Goal: Task Accomplishment & Management: Use online tool/utility

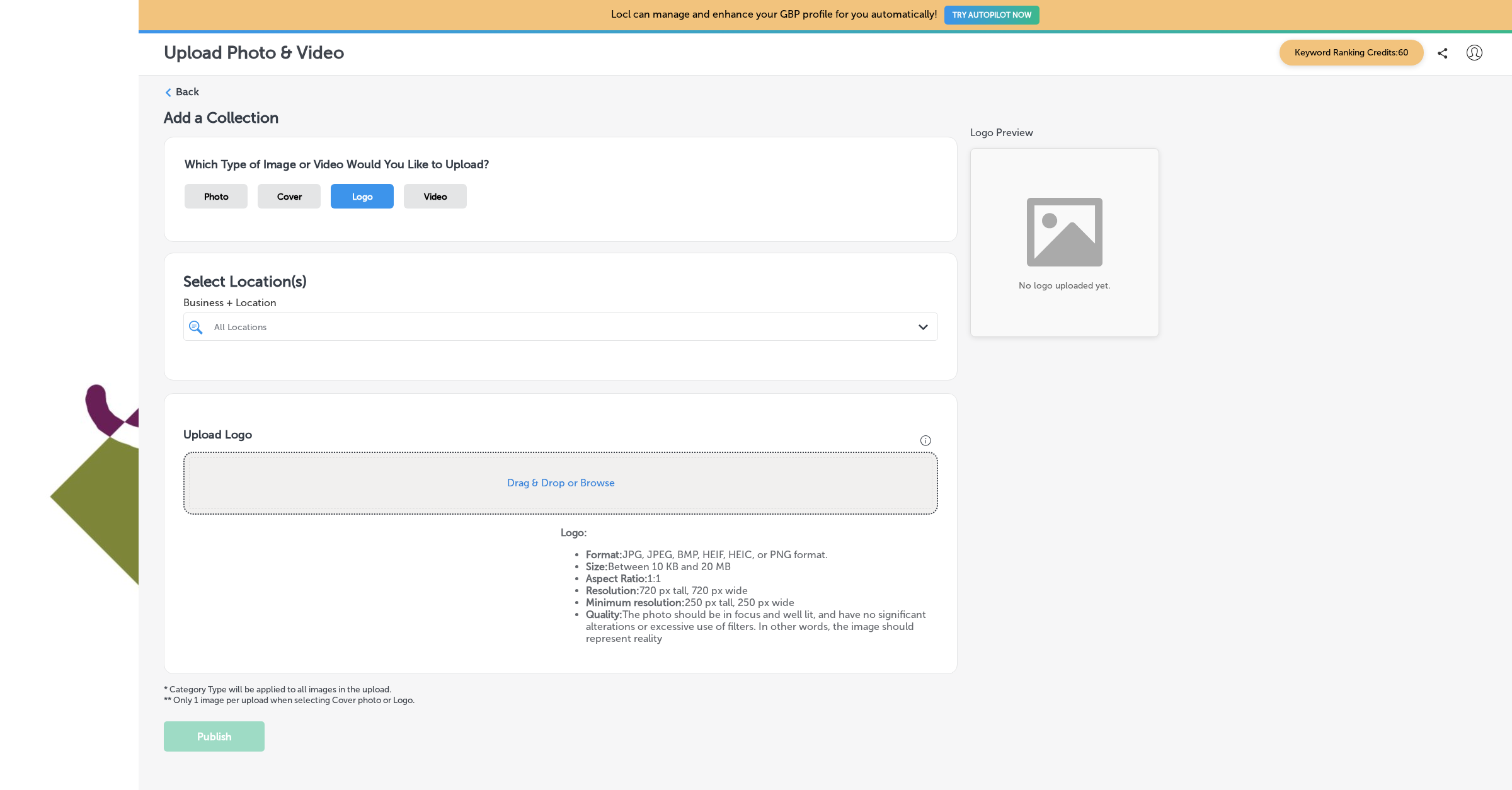
click at [177, 89] on label "Back" at bounding box center [187, 92] width 23 height 14
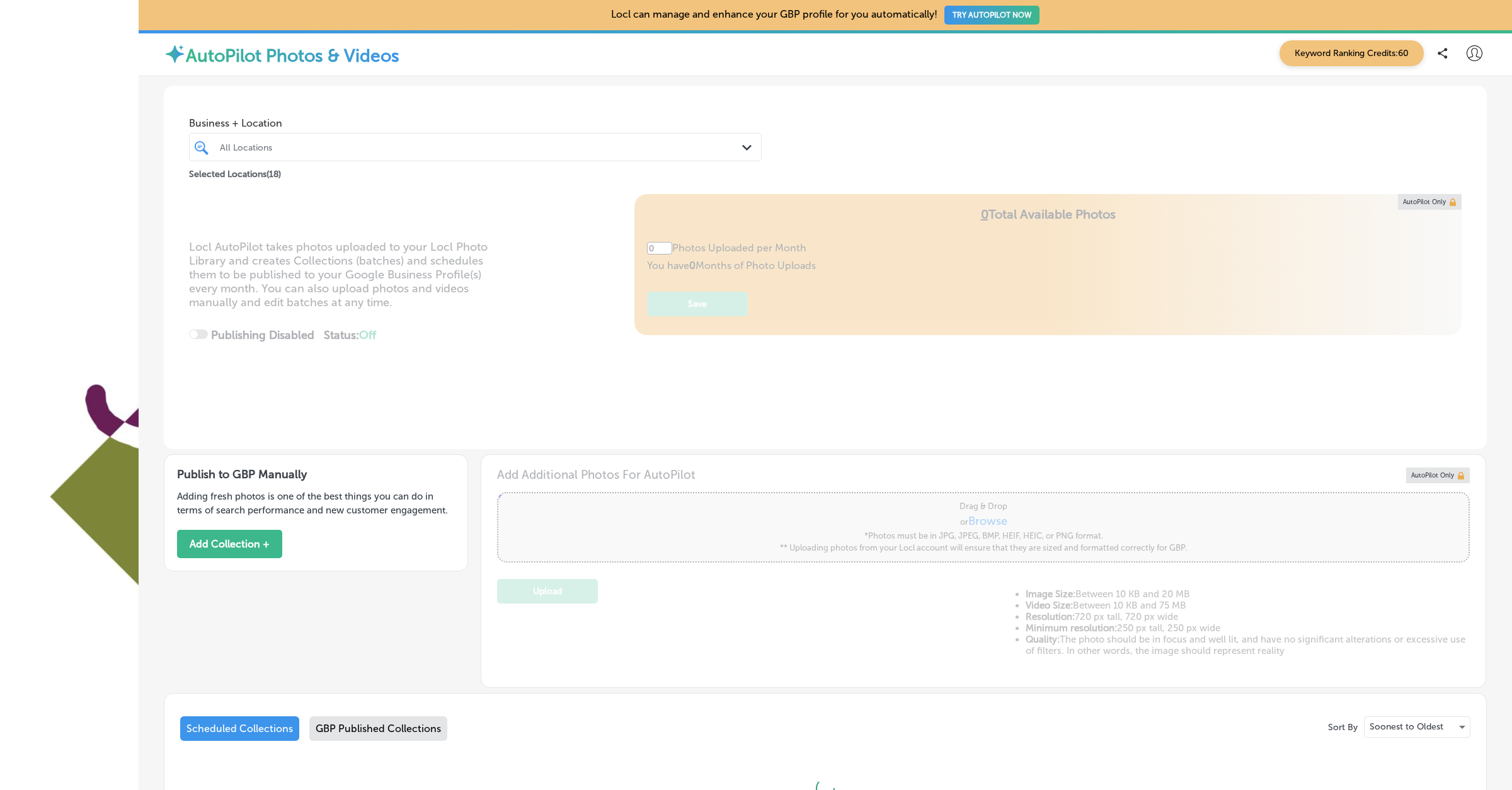
type input "5"
click at [412, 609] on div "Publish to GBP Manually Adding fresh photos is one of the best things you can d…" at bounding box center [825, 569] width 1323 height 239
click at [1450, 468] on link at bounding box center [1439, 476] width 63 height 15
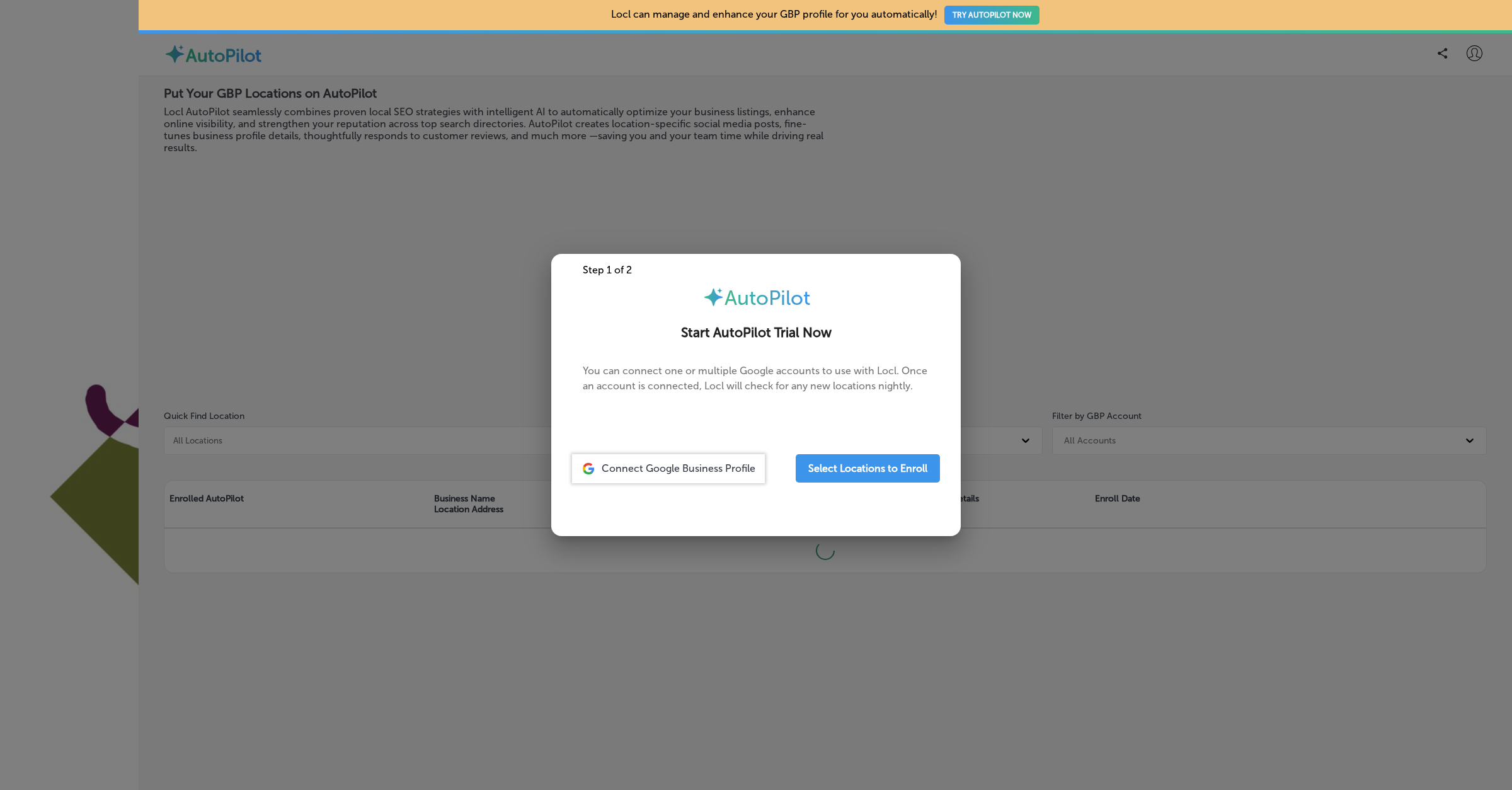
click at [393, 237] on div at bounding box center [756, 395] width 1512 height 790
